Goal: Find specific page/section: Find specific page/section

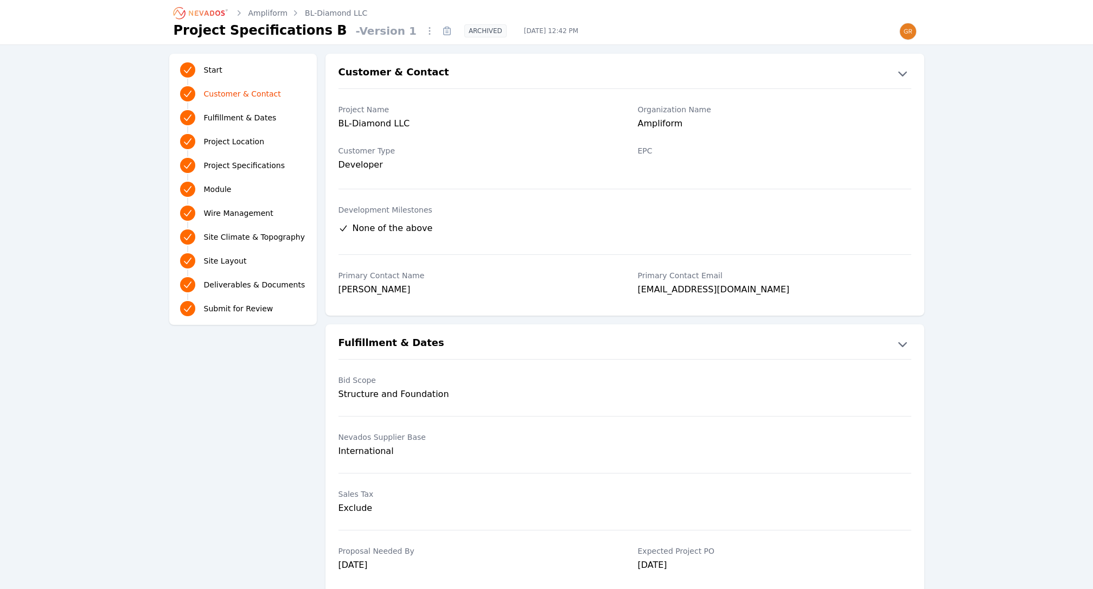
click at [269, 11] on link "Ampliform" at bounding box center [269, 13] width 40 height 11
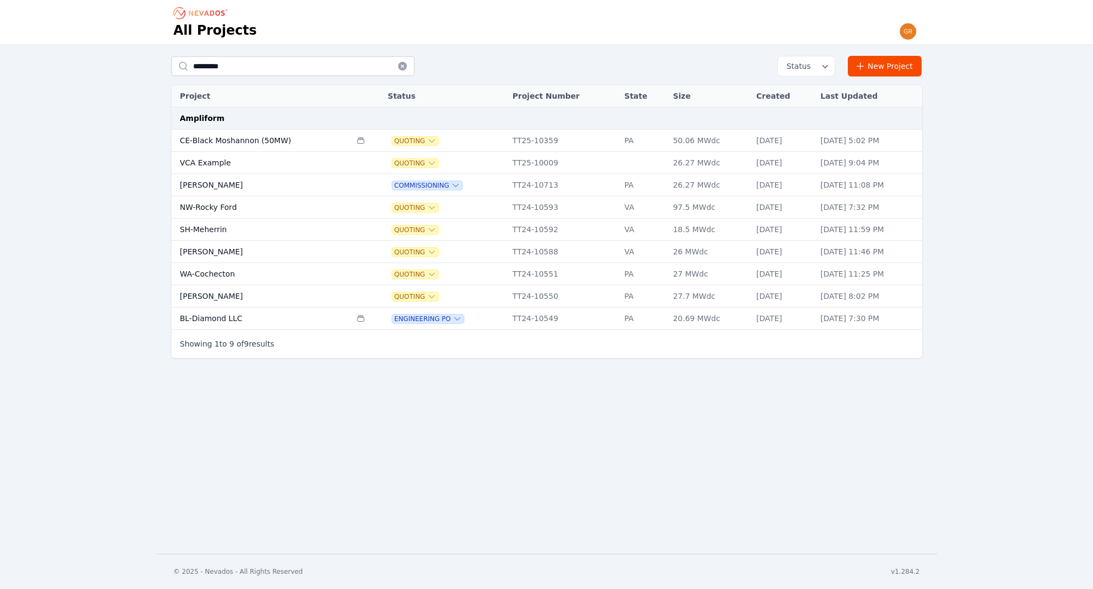
click at [224, 316] on td "BL-Diamond LLC" at bounding box center [261, 319] width 180 height 22
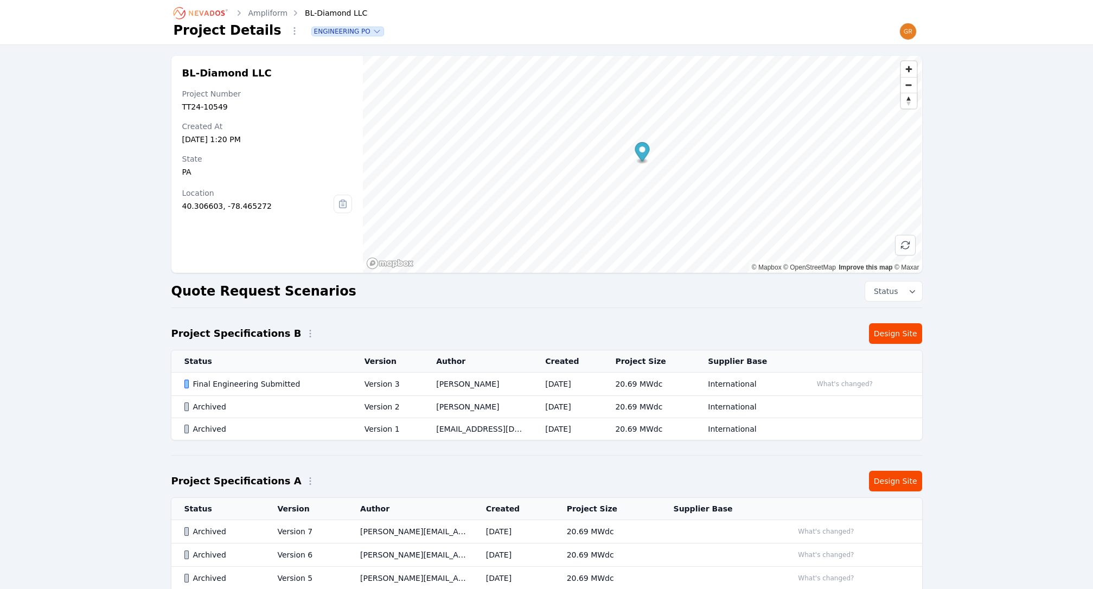
click at [268, 384] on div "Final Engineering Submitted" at bounding box center [266, 384] width 162 height 11
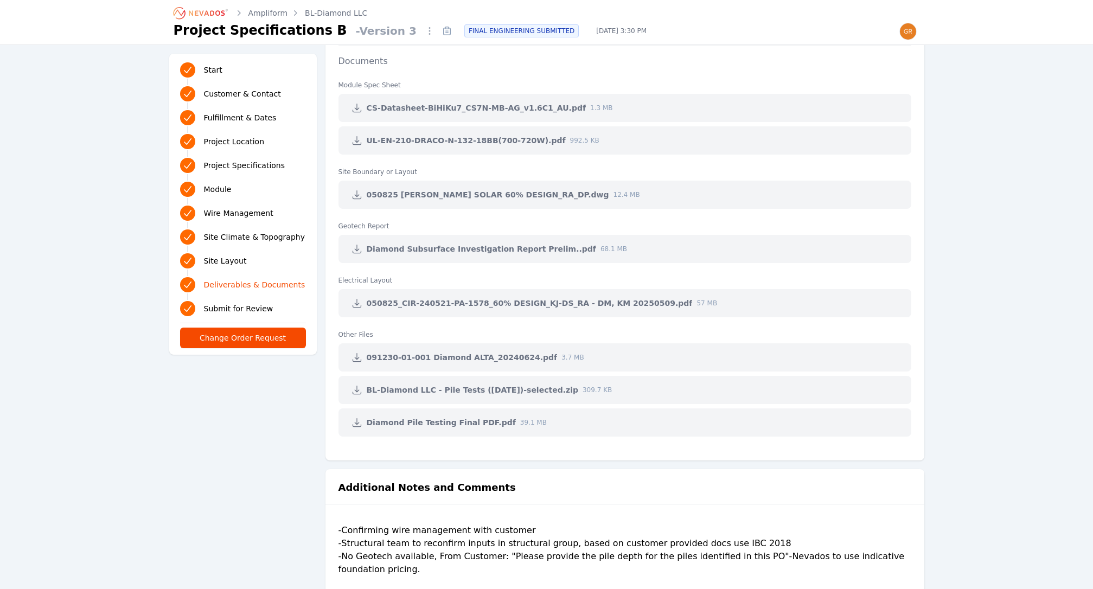
scroll to position [3093, 0]
